Goal: Task Accomplishment & Management: Manage account settings

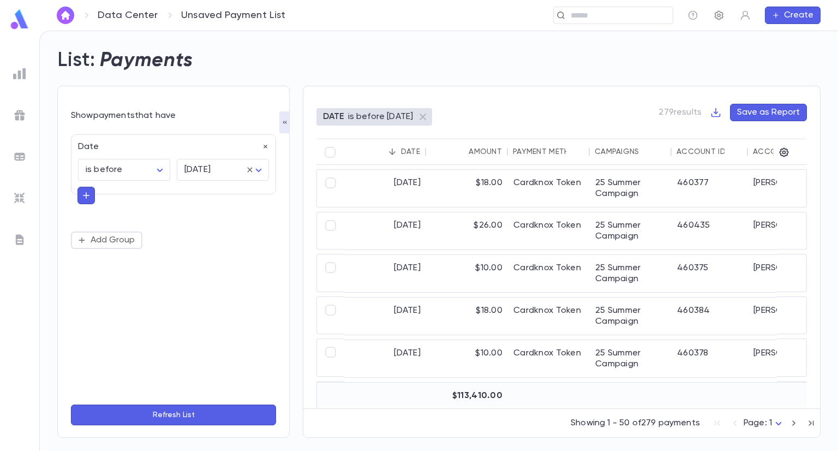
click at [722, 11] on icon "button" at bounding box center [719, 15] width 11 height 11
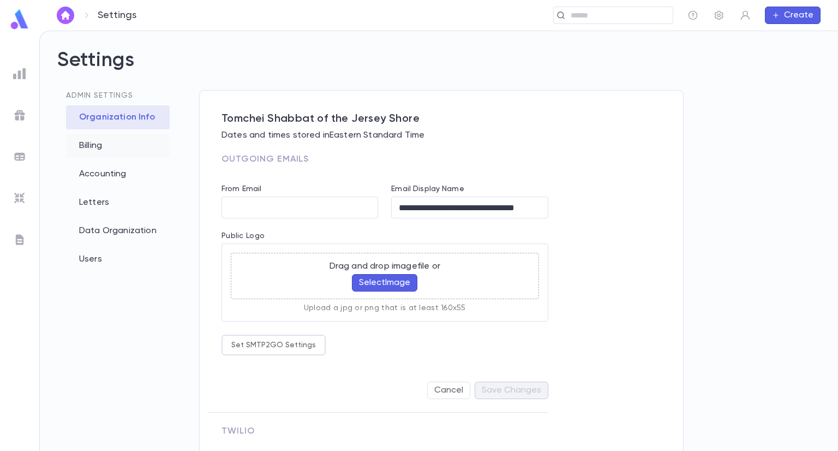
click at [100, 149] on div "Billing" at bounding box center [118, 146] width 104 height 24
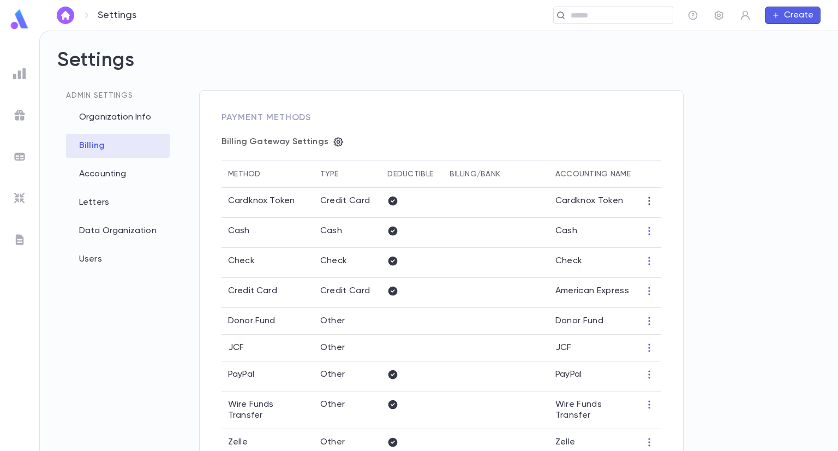
click at [649, 199] on icon "button" at bounding box center [649, 200] width 11 height 11
click at [802, 125] on div at bounding box center [419, 225] width 838 height 451
click at [648, 201] on icon "button" at bounding box center [649, 200] width 11 height 11
click at [670, 220] on li "Edit" at bounding box center [669, 218] width 47 height 17
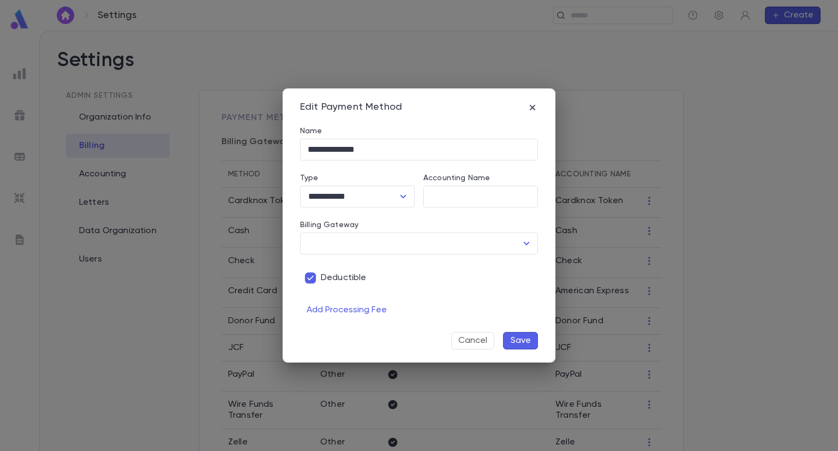
type input "**********"
click at [477, 336] on button "Cancel" at bounding box center [472, 340] width 43 height 17
